Goal: Task Accomplishment & Management: Manage account settings

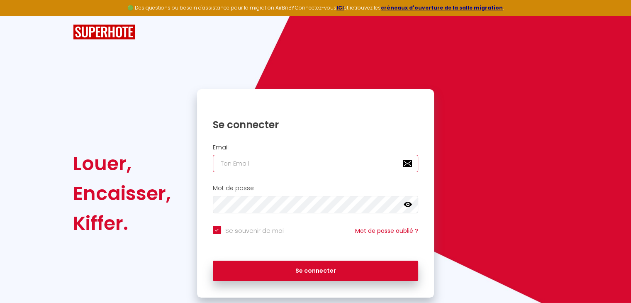
click at [246, 162] on input "email" at bounding box center [316, 163] width 206 height 17
type input "r"
checkbox input "true"
type input "ro"
checkbox input "true"
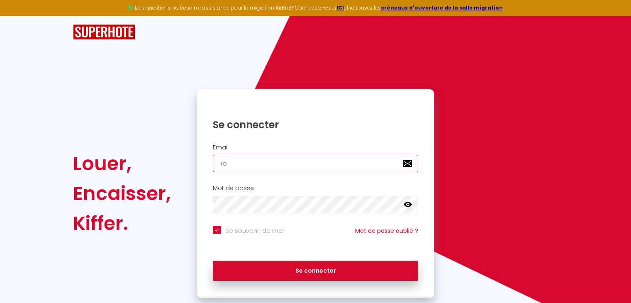
type input "rou"
checkbox input "true"
type input "rous"
checkbox input "true"
type input "rouss"
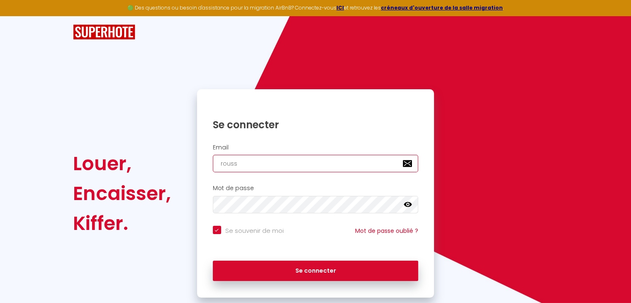
checkbox input "true"
type input "rousse"
checkbox input "true"
type input "[PERSON_NAME]"
checkbox input "true"
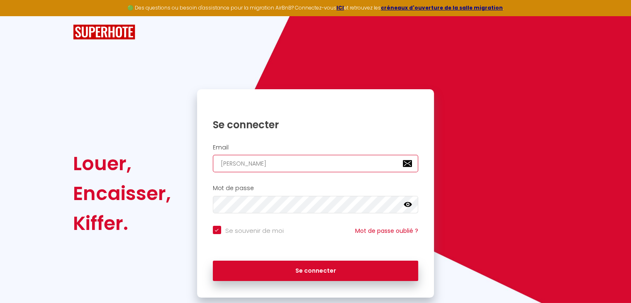
type input "[PERSON_NAME]"
checkbox input "true"
type input "[PERSON_NAME]"
checkbox input "true"
type input "rousselle_"
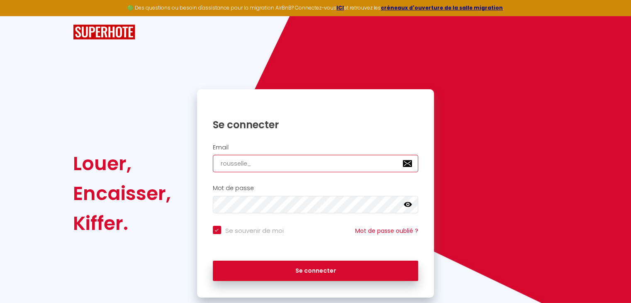
checkbox input "true"
type input "rousselle_j"
checkbox input "true"
type input "rousselle_jo"
checkbox input "true"
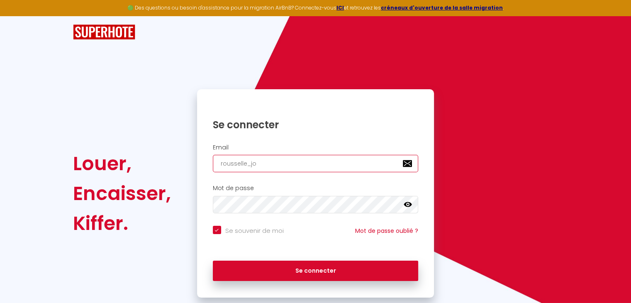
type input "rousselle_joe"
checkbox input "true"
type input "rousselle_joel"
checkbox input "true"
type input "rousselle_joel@ya"
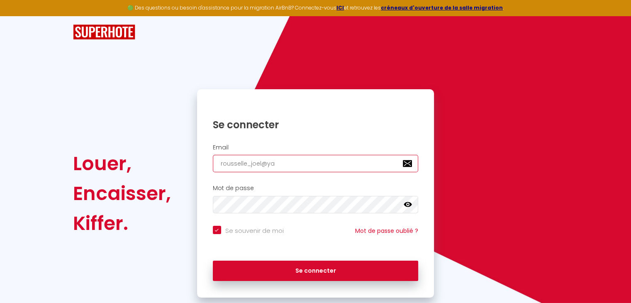
checkbox input "true"
type input "rousselle_joel@yah"
checkbox input "true"
type input "rousselle_joel@yaho"
checkbox input "true"
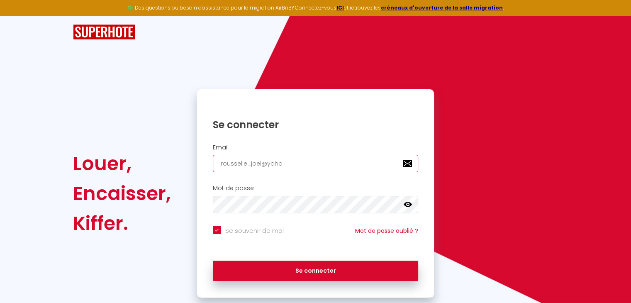
type input "[EMAIL_ADDRESS]"
checkbox input "true"
type input "[EMAIL_ADDRESS]."
checkbox input "true"
type input "rousselle_joel@yahoo.f"
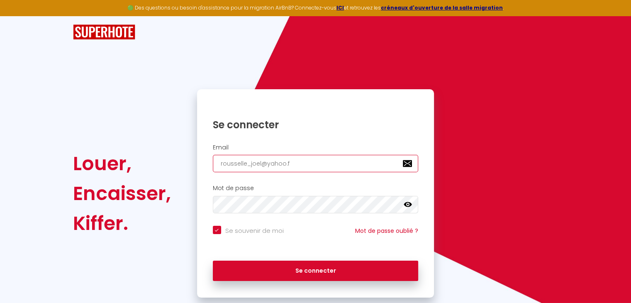
checkbox input "true"
type input "[EMAIL_ADDRESS][DOMAIN_NAME]"
checkbox input "true"
type input "[EMAIL_ADDRESS][DOMAIN_NAME]"
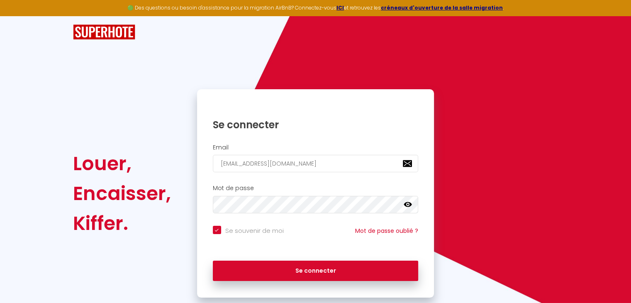
click at [404, 205] on icon at bounding box center [408, 204] width 8 height 8
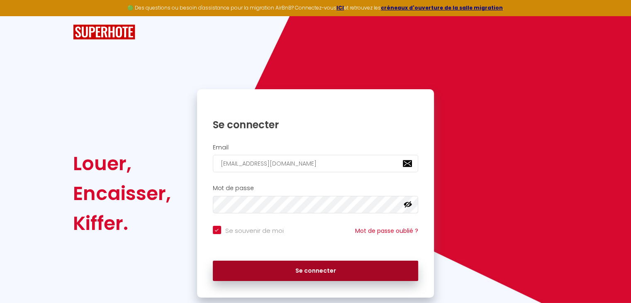
click at [271, 268] on button "Se connecter" at bounding box center [316, 271] width 206 height 21
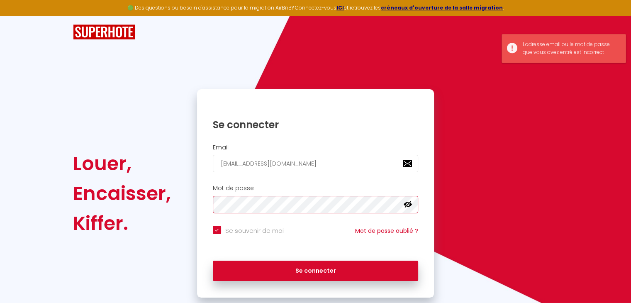
click at [179, 208] on div "Louer, Encaisser, [PERSON_NAME]. Se connecter Email [EMAIL_ADDRESS][DOMAIN_NAME…" at bounding box center [315, 193] width 496 height 208
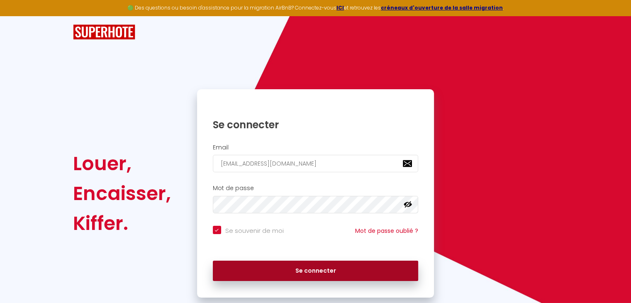
click at [288, 271] on button "Se connecter" at bounding box center [316, 271] width 206 height 21
checkbox input "true"
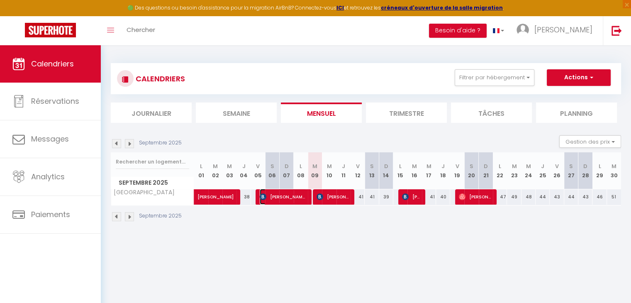
click at [289, 196] on span "[PERSON_NAME] [PERSON_NAME]" at bounding box center [283, 197] width 47 height 16
select select "OK"
select select "0"
select select "1"
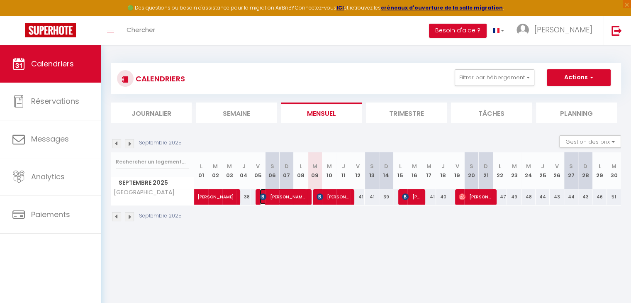
select select "1"
select select
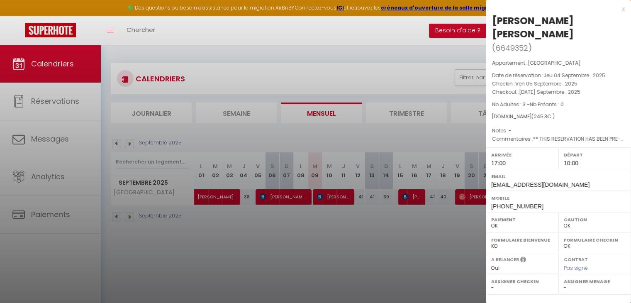
click at [409, 197] on div at bounding box center [315, 151] width 631 height 303
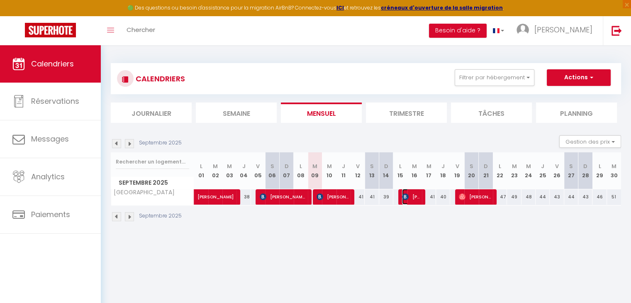
click at [409, 197] on span "[PERSON_NAME]" at bounding box center [411, 197] width 19 height 16
select select "KO"
